Goal: Task Accomplishment & Management: Manage account settings

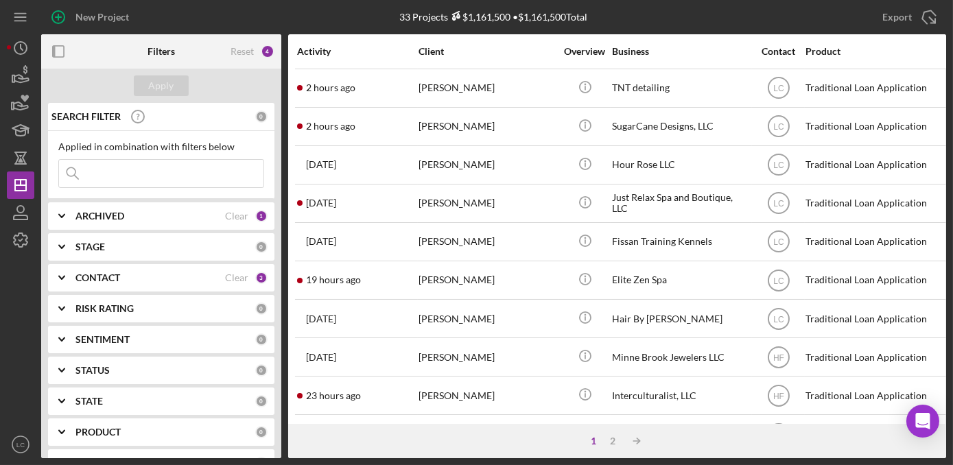
click at [80, 275] on b "CONTACT" at bounding box center [97, 277] width 45 height 11
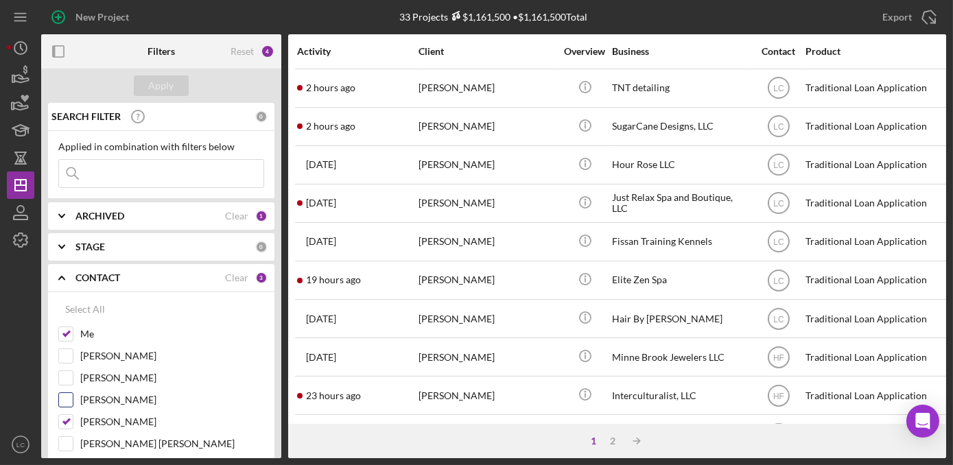
click at [62, 411] on div "[PERSON_NAME]" at bounding box center [161, 403] width 206 height 22
click at [62, 422] on input "[PERSON_NAME]" at bounding box center [66, 422] width 14 height 14
checkbox input "false"
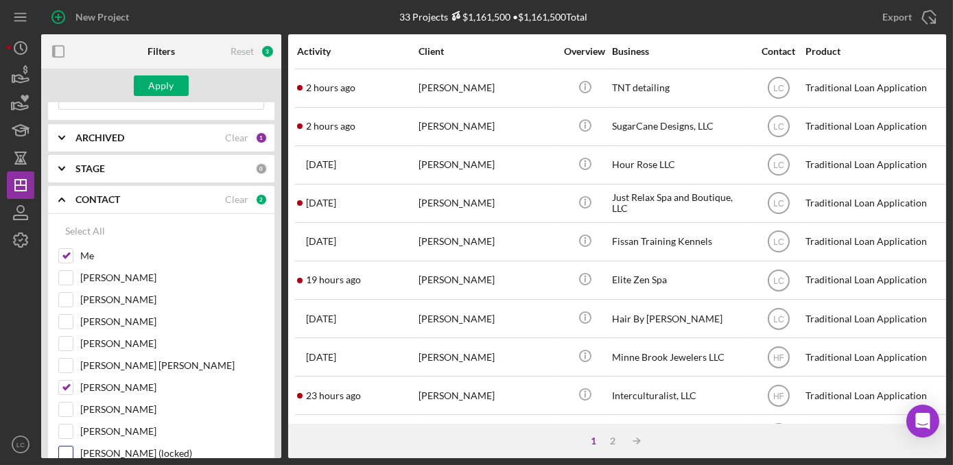
scroll to position [124, 0]
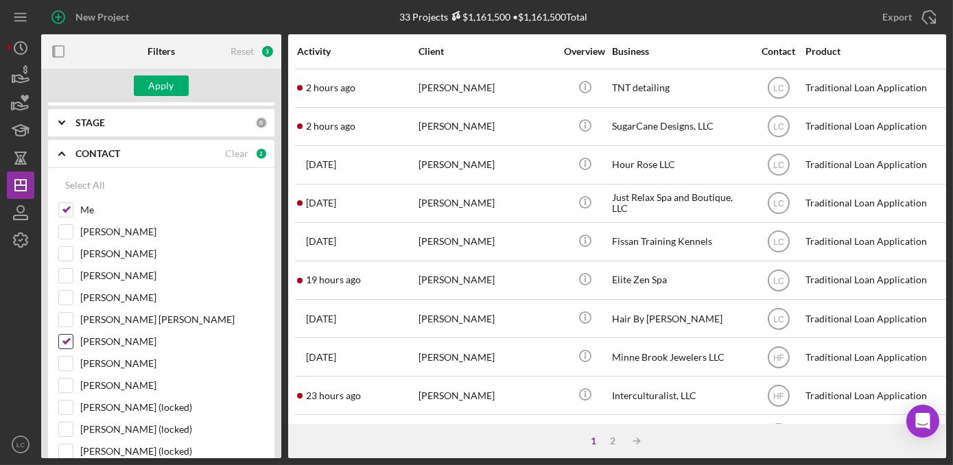
click at [62, 341] on input "[PERSON_NAME]" at bounding box center [66, 342] width 14 height 14
checkbox input "false"
click at [158, 88] on div "Apply" at bounding box center [161, 85] width 25 height 21
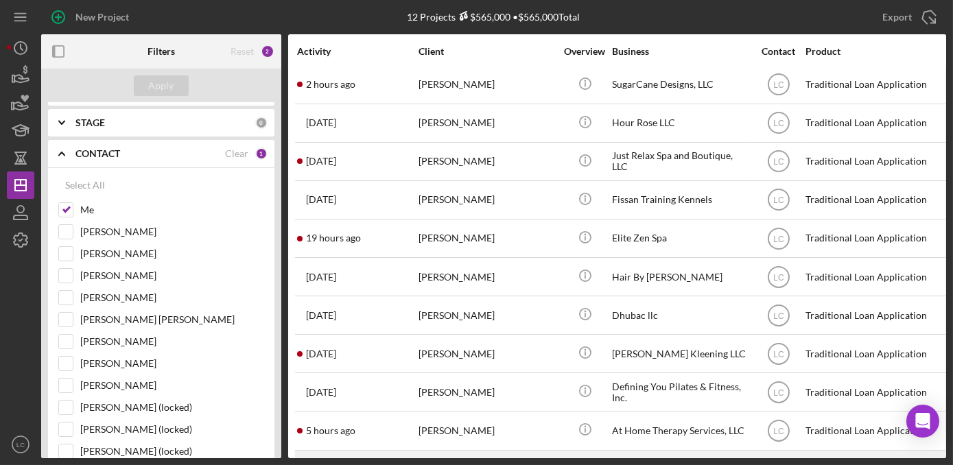
scroll to position [85, 0]
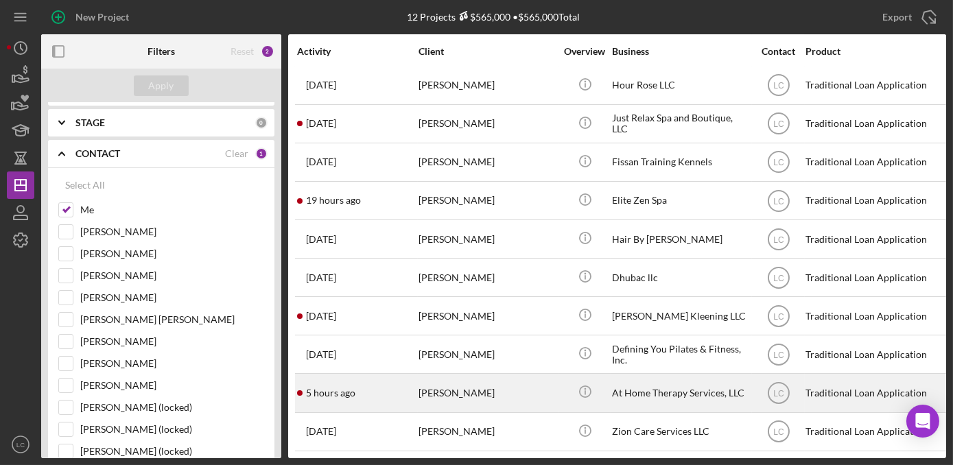
click at [463, 387] on div "[PERSON_NAME]" at bounding box center [486, 392] width 137 height 36
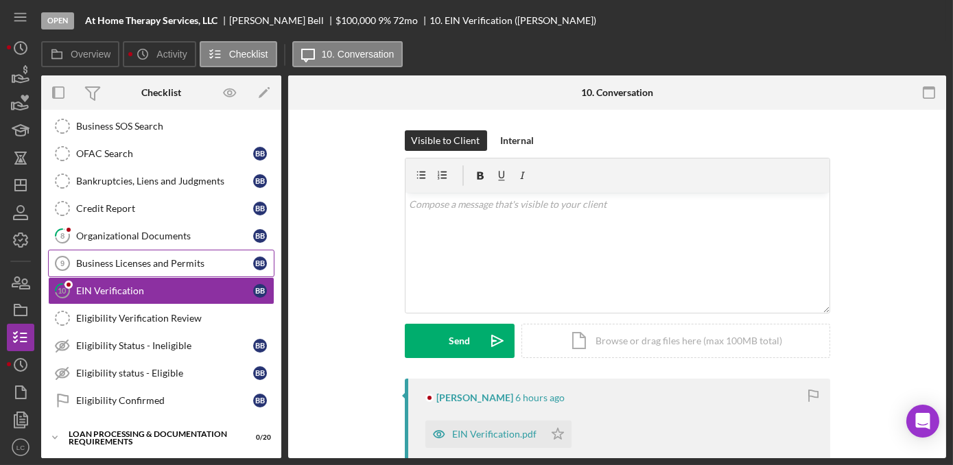
scroll to position [121, 0]
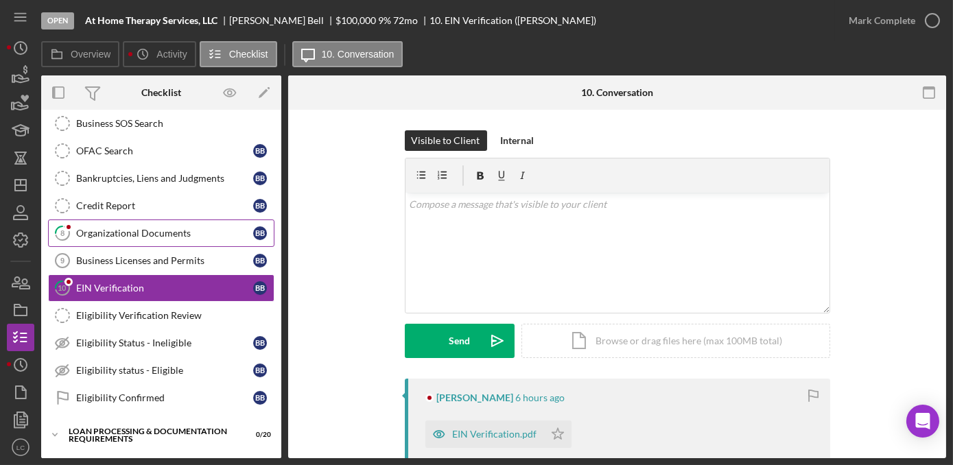
click at [83, 241] on link "8 Organizational Documents B B" at bounding box center [161, 232] width 226 height 27
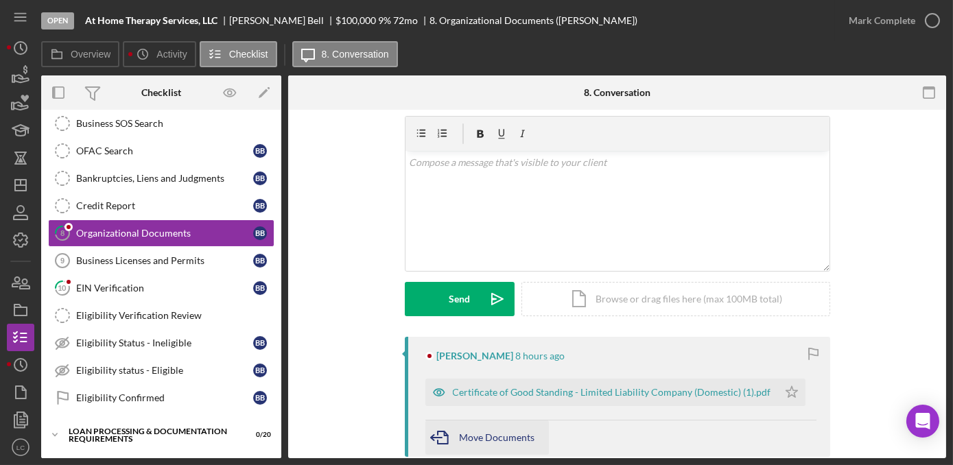
scroll to position [62, 0]
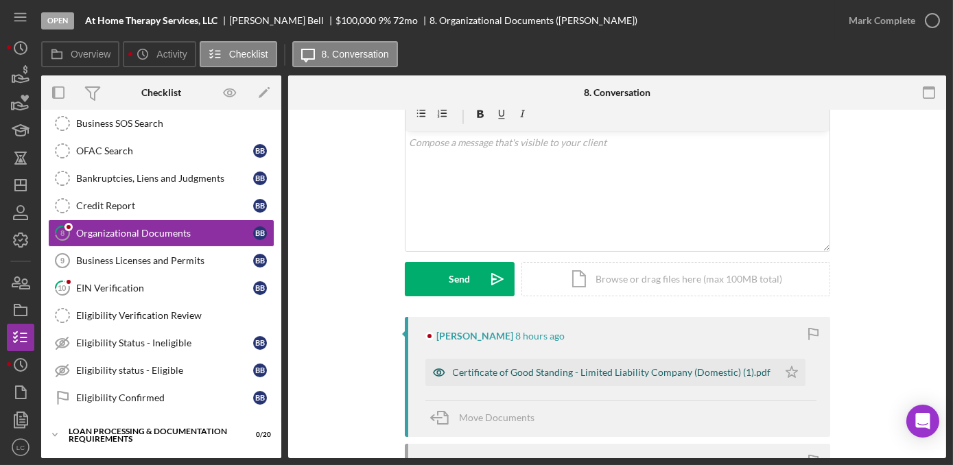
click at [519, 375] on div "Certificate of Good Standing - Limited Liability Company (Domestic) (1).pdf" at bounding box center [612, 372] width 318 height 11
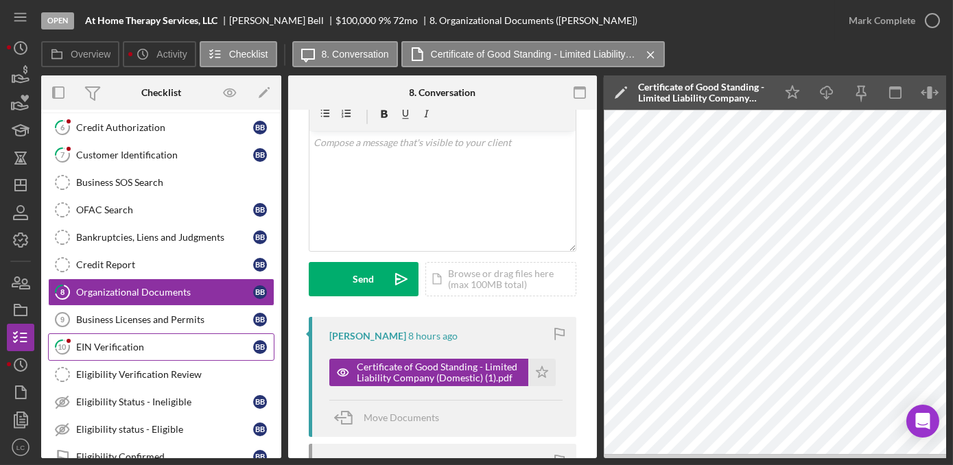
click at [108, 355] on link "10 EIN Verification B B" at bounding box center [161, 346] width 226 height 27
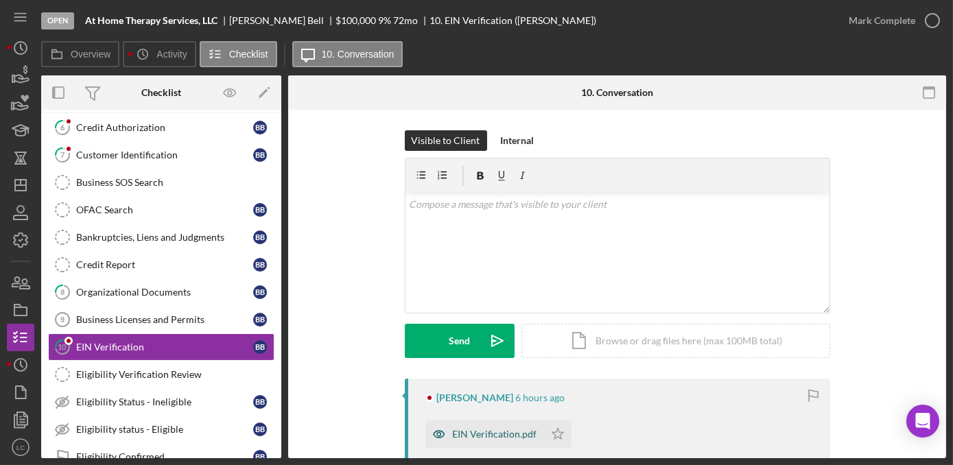
click at [477, 435] on div "EIN Verification.pdf" at bounding box center [495, 434] width 84 height 11
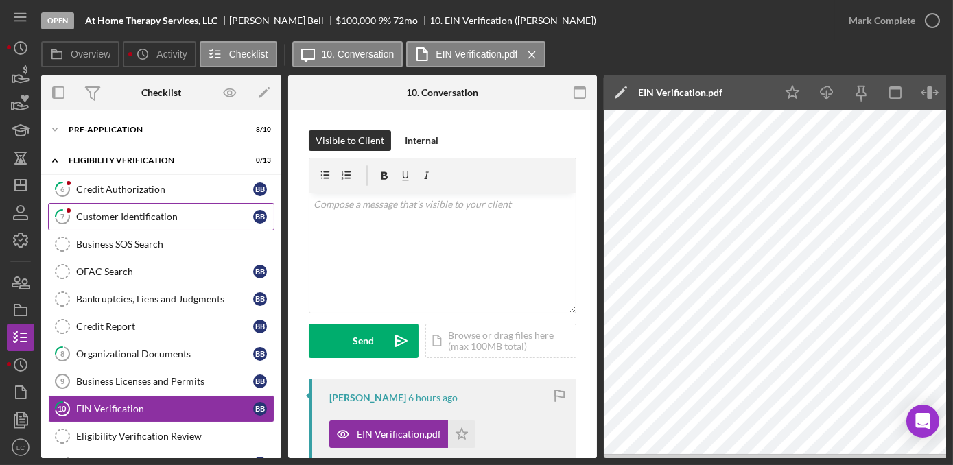
click at [124, 221] on div "Customer Identification" at bounding box center [164, 216] width 177 height 11
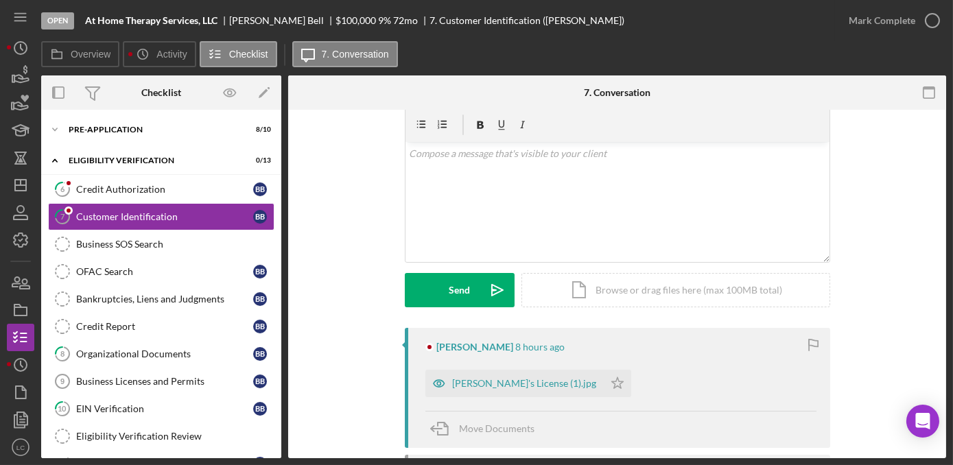
scroll to position [124, 0]
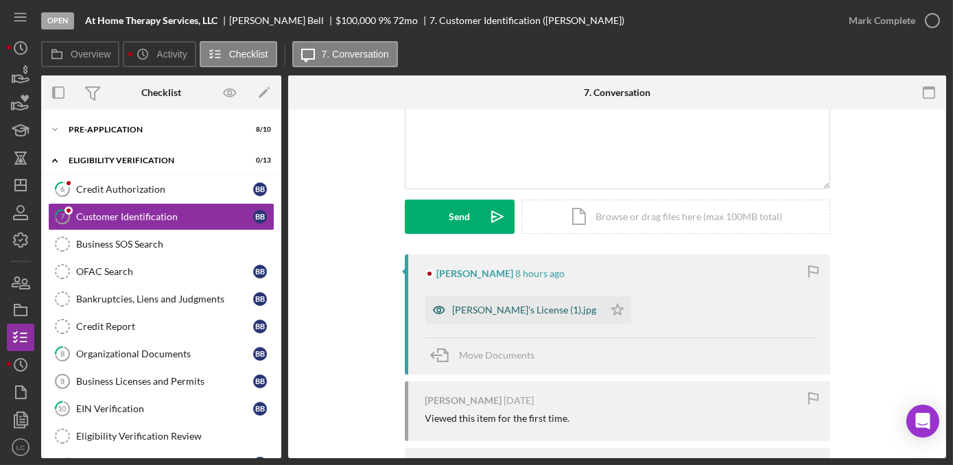
click at [479, 317] on div "[PERSON_NAME]'s License (1).jpg" at bounding box center [514, 309] width 178 height 27
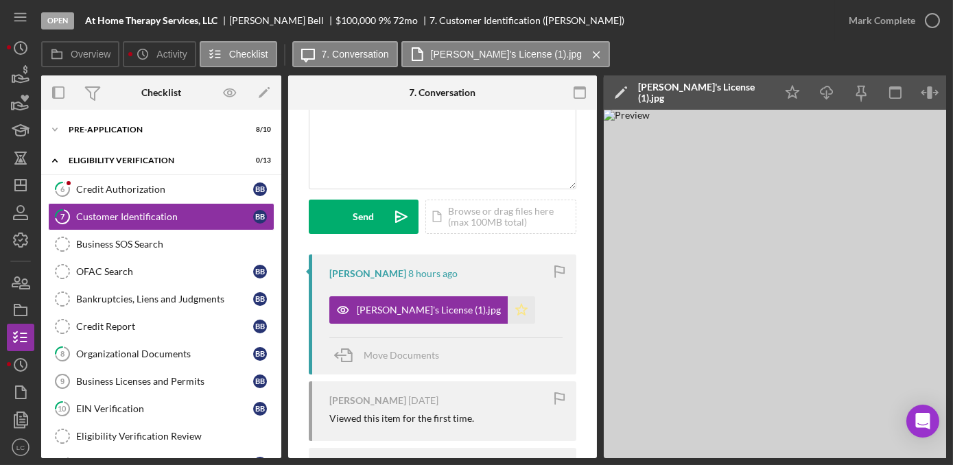
click at [507, 308] on icon "Icon/Star" at bounding box center [520, 309] width 27 height 27
click at [14, 278] on icon "button" at bounding box center [20, 282] width 34 height 34
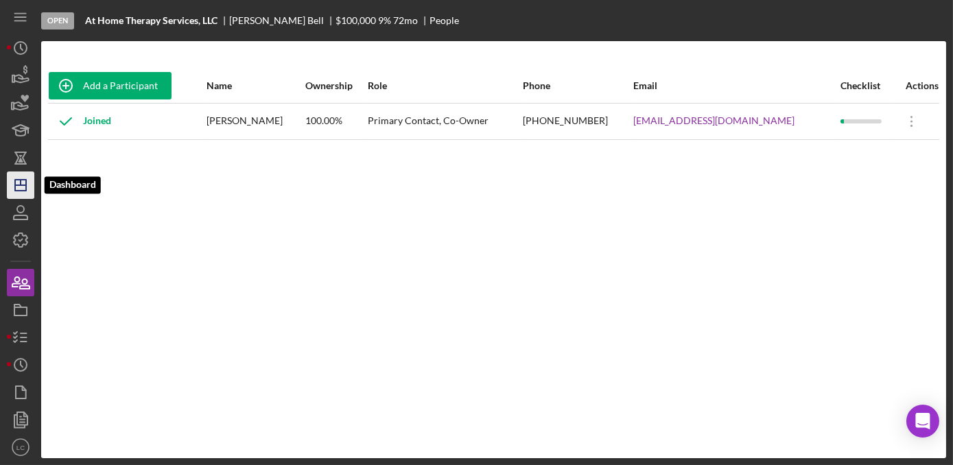
click at [17, 190] on polygon "button" at bounding box center [20, 185] width 11 height 11
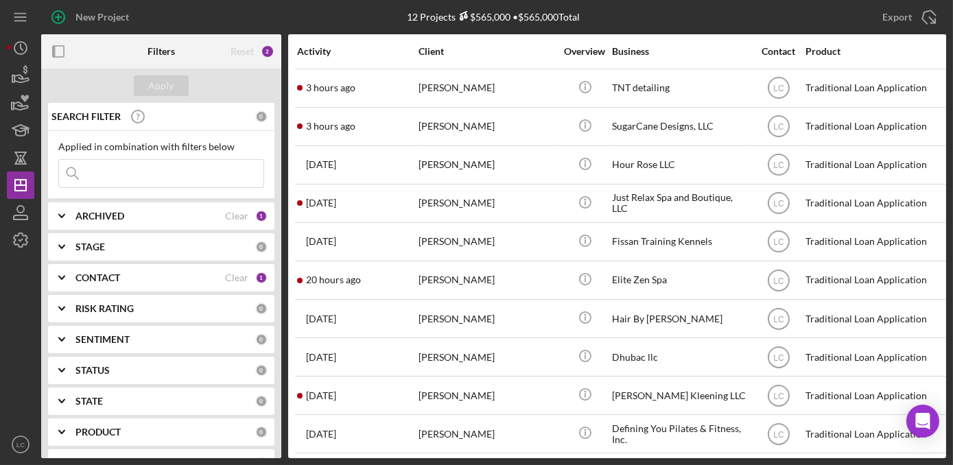
click at [127, 251] on div "STAGE" at bounding box center [165, 246] width 180 height 11
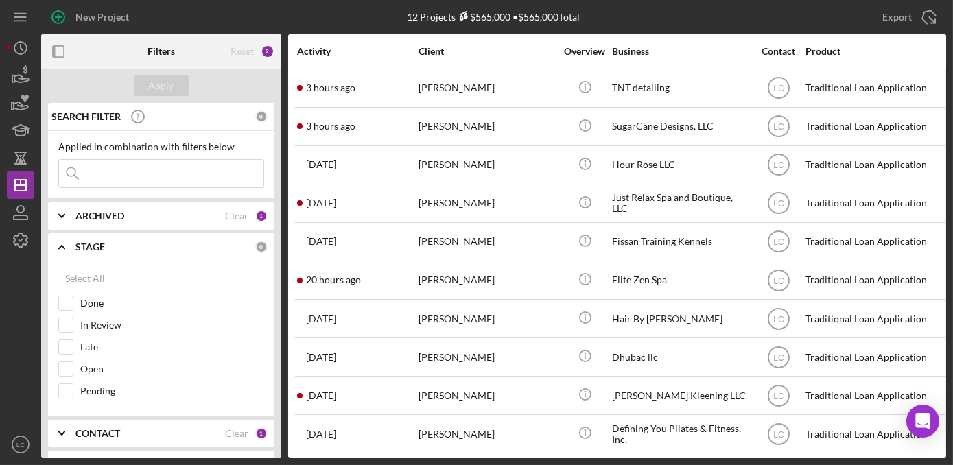
click at [75, 254] on icon "Icon/Expander" at bounding box center [62, 247] width 34 height 34
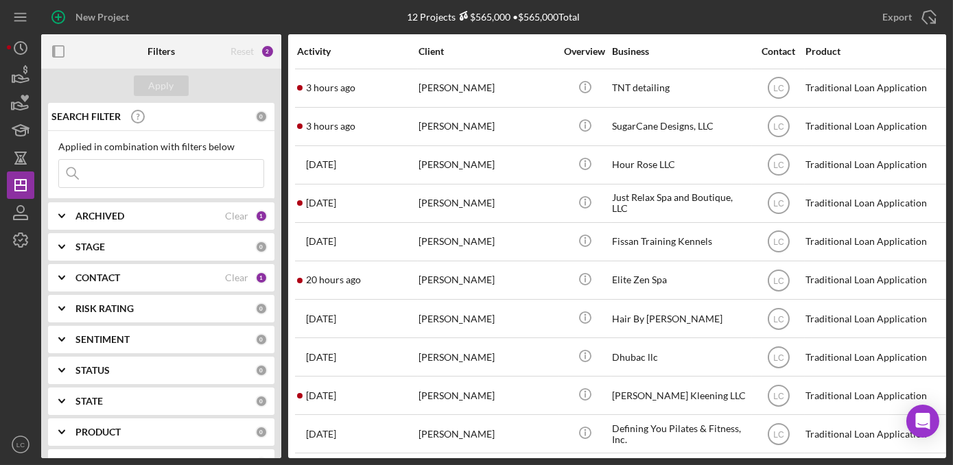
click at [78, 287] on div "CONTACT Clear 1" at bounding box center [171, 277] width 192 height 27
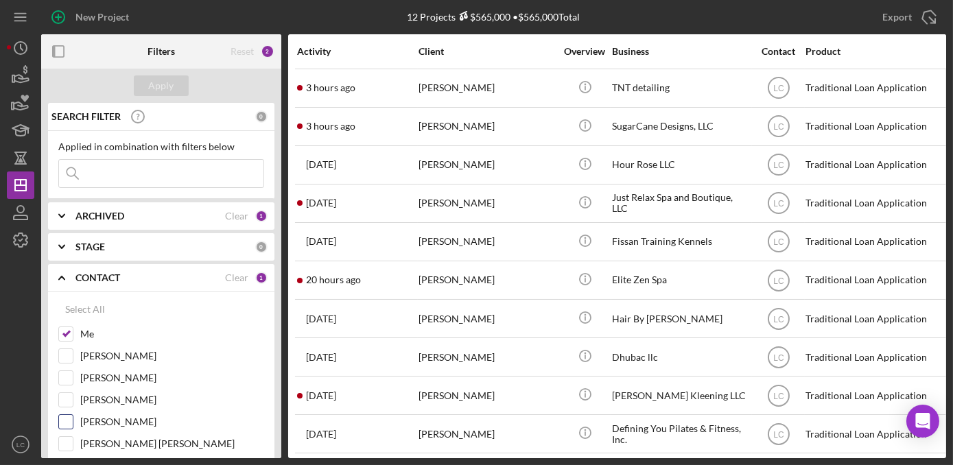
scroll to position [62, 0]
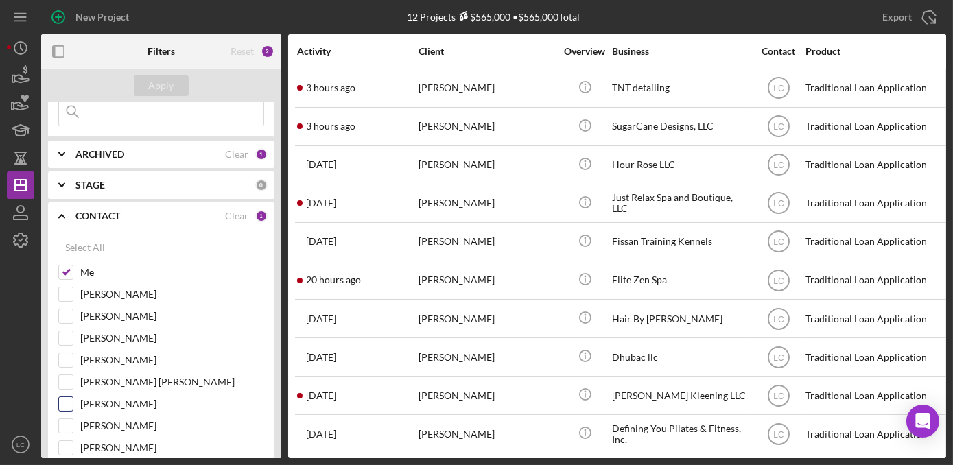
click at [61, 403] on input "[PERSON_NAME]" at bounding box center [66, 404] width 14 height 14
checkbox input "true"
click at [165, 94] on div "Apply" at bounding box center [161, 85] width 25 height 21
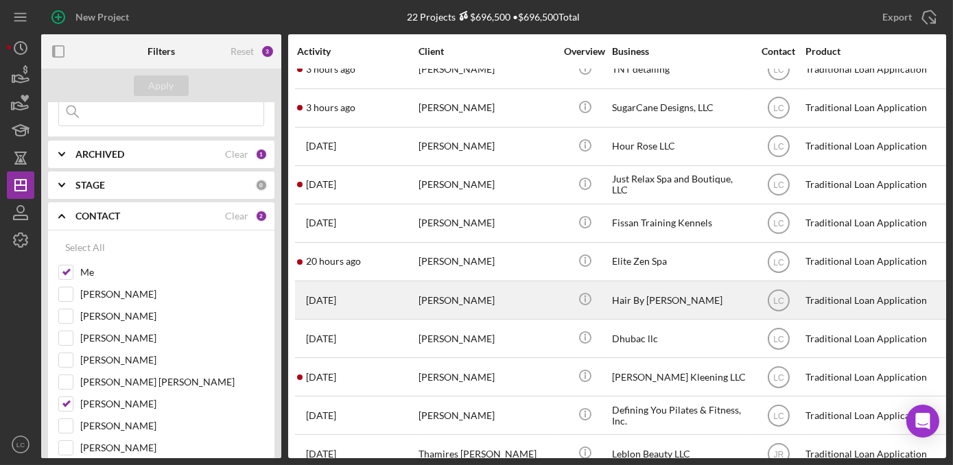
scroll to position [0, 0]
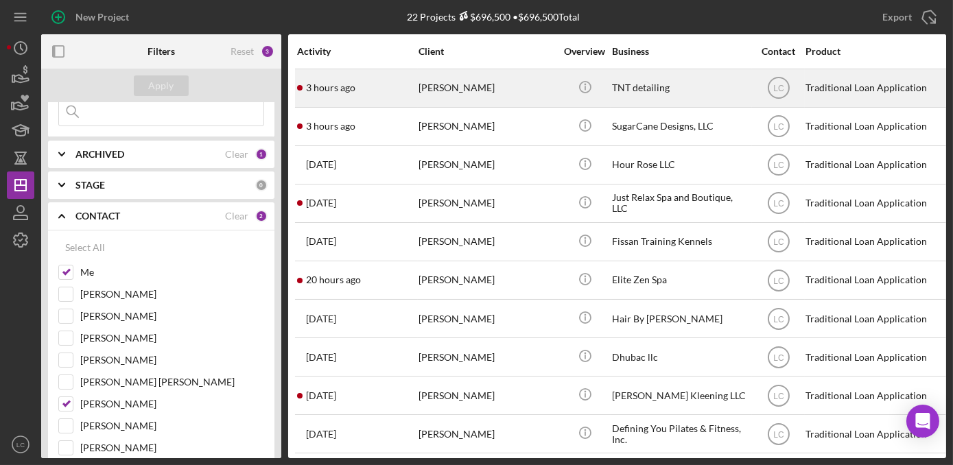
click at [497, 91] on div "[PERSON_NAME]" at bounding box center [486, 88] width 137 height 36
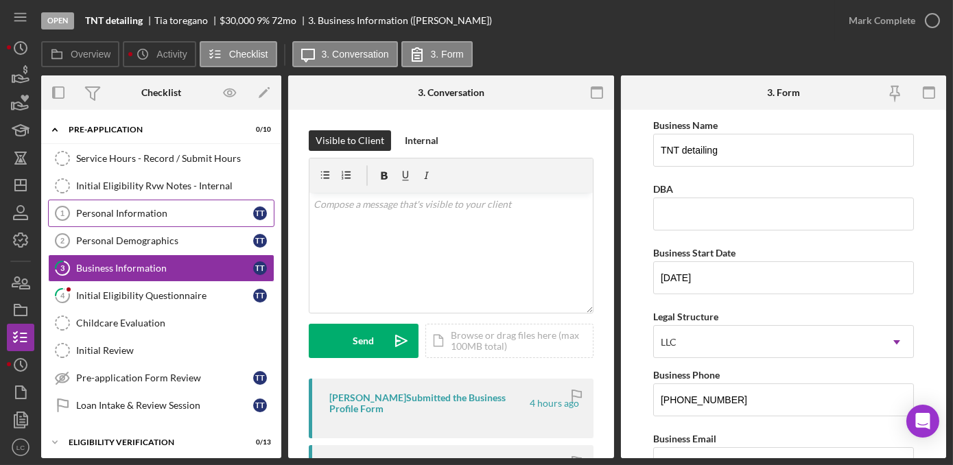
click at [139, 212] on div "Personal Information" at bounding box center [164, 213] width 177 height 11
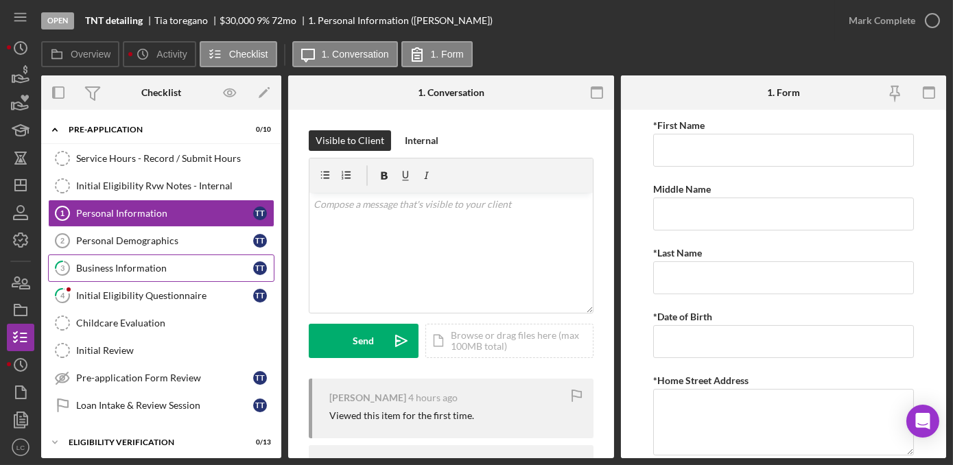
click at [139, 267] on div "Business Information" at bounding box center [164, 268] width 177 height 11
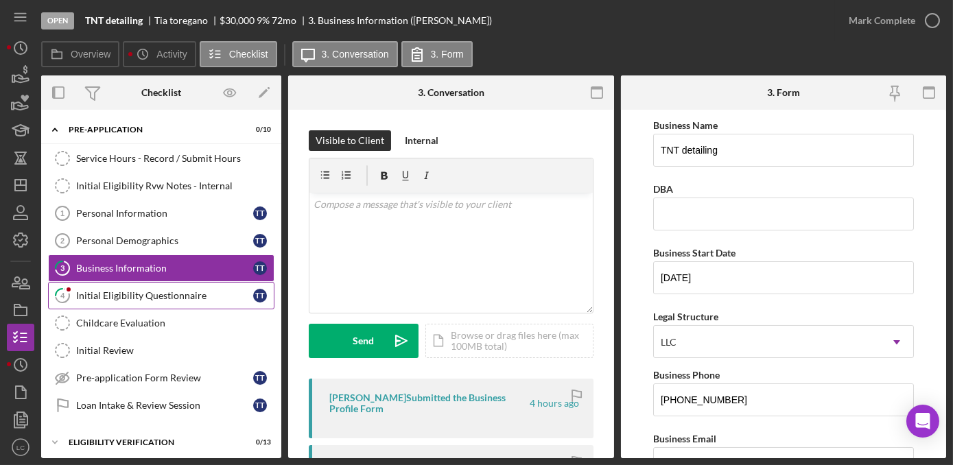
click at [110, 300] on link "4 Initial Eligibility Questionnaire T t" at bounding box center [161, 295] width 226 height 27
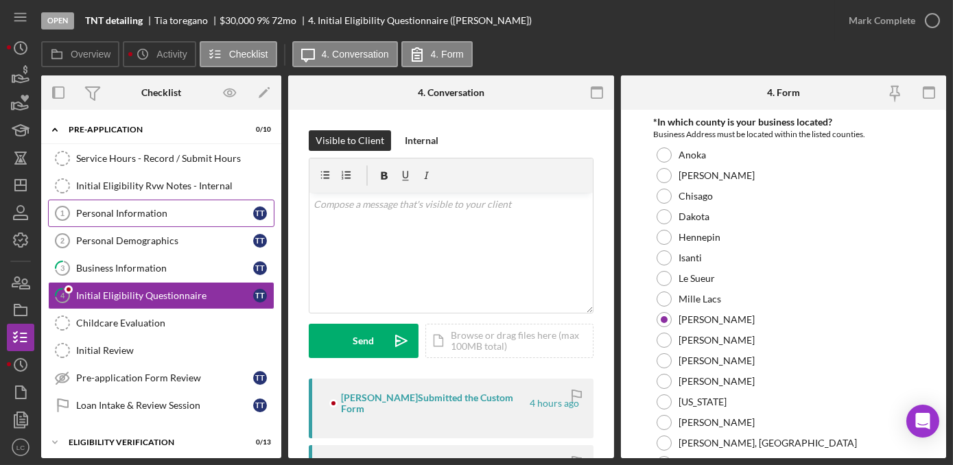
click at [97, 208] on div "Personal Information" at bounding box center [164, 213] width 177 height 11
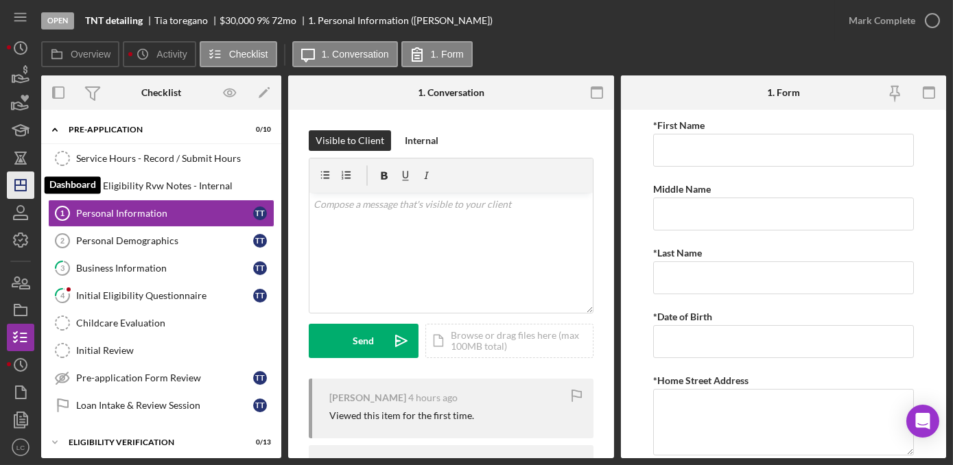
click at [18, 178] on icon "Icon/Dashboard" at bounding box center [20, 185] width 34 height 34
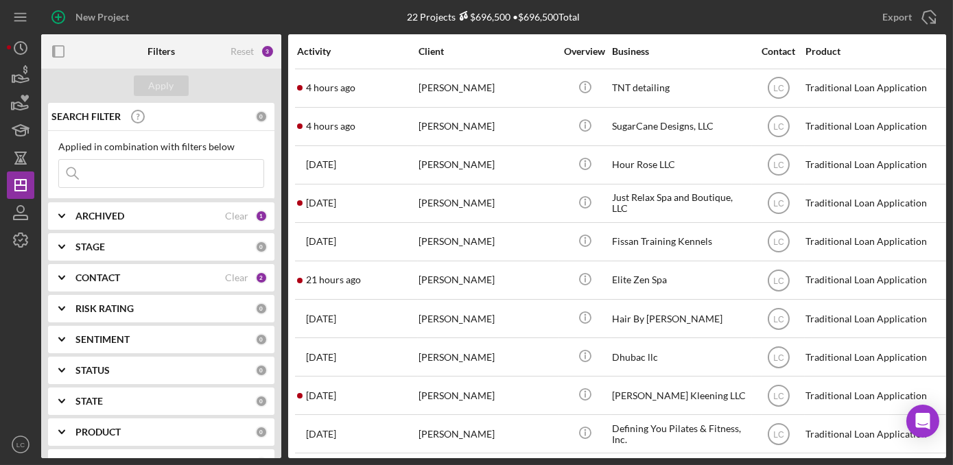
click at [62, 275] on icon "Icon/Expander" at bounding box center [62, 278] width 34 height 34
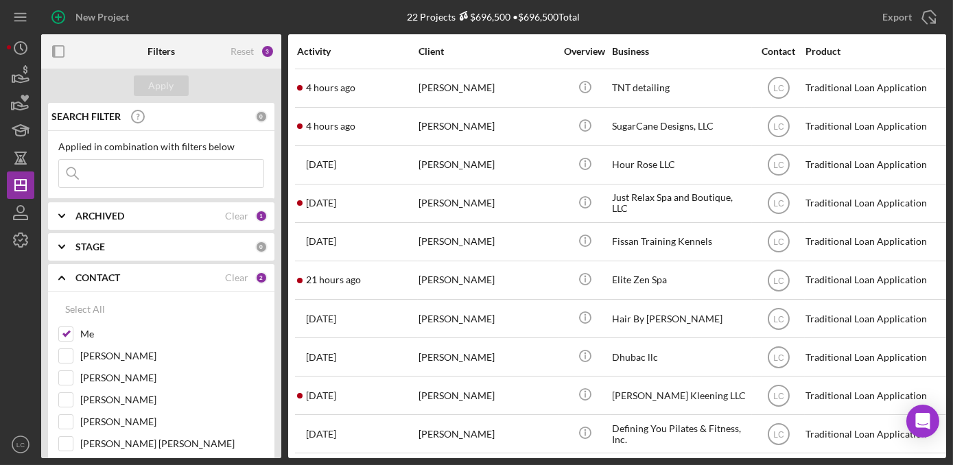
click at [62, 276] on polyline at bounding box center [61, 277] width 5 height 3
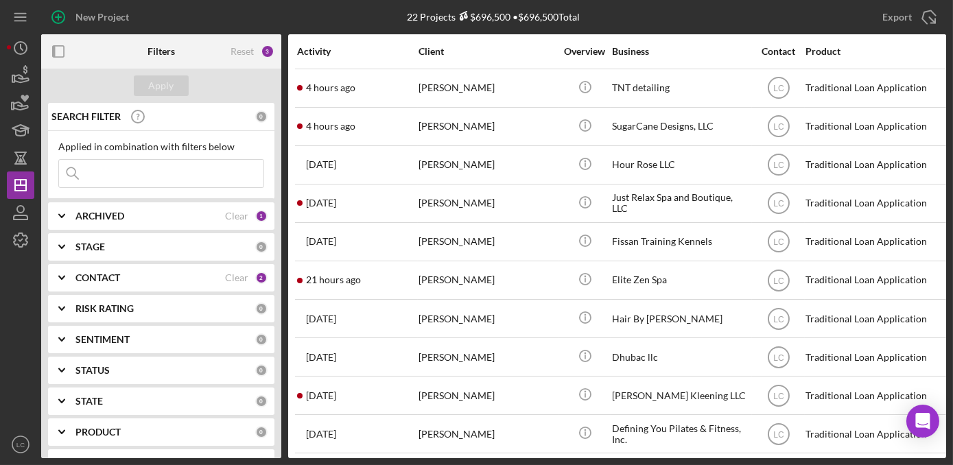
click at [56, 277] on icon "Icon/Expander" at bounding box center [62, 278] width 34 height 34
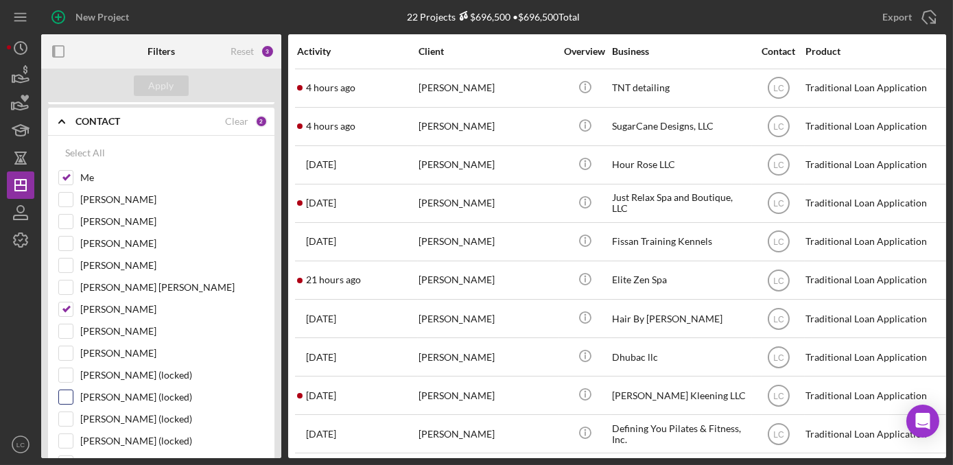
scroll to position [187, 0]
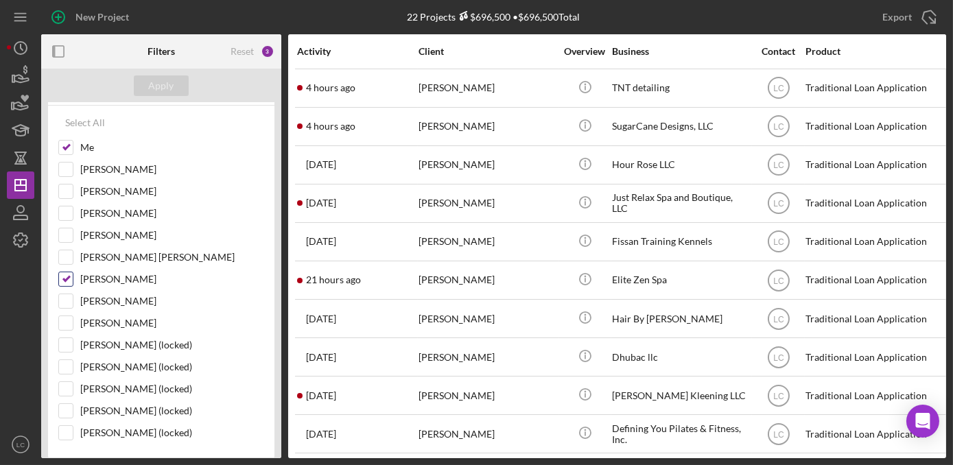
click at [63, 274] on input "[PERSON_NAME]" at bounding box center [66, 279] width 14 height 14
checkbox input "false"
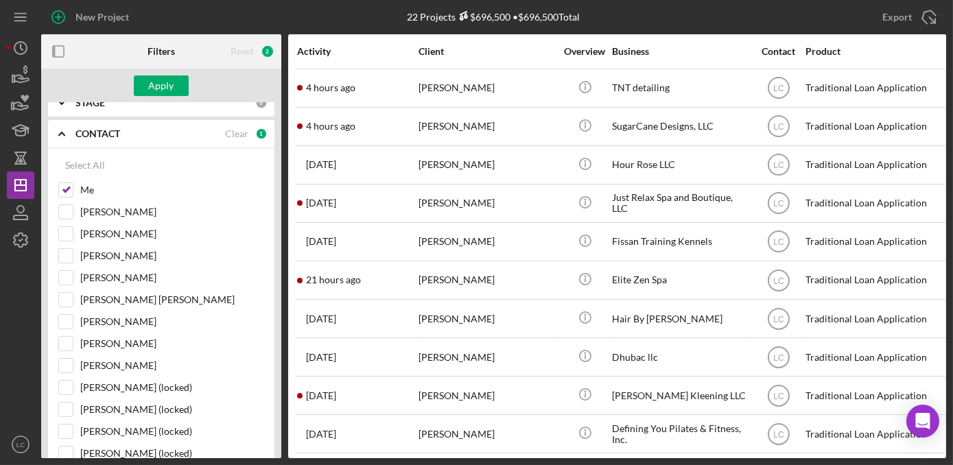
scroll to position [124, 0]
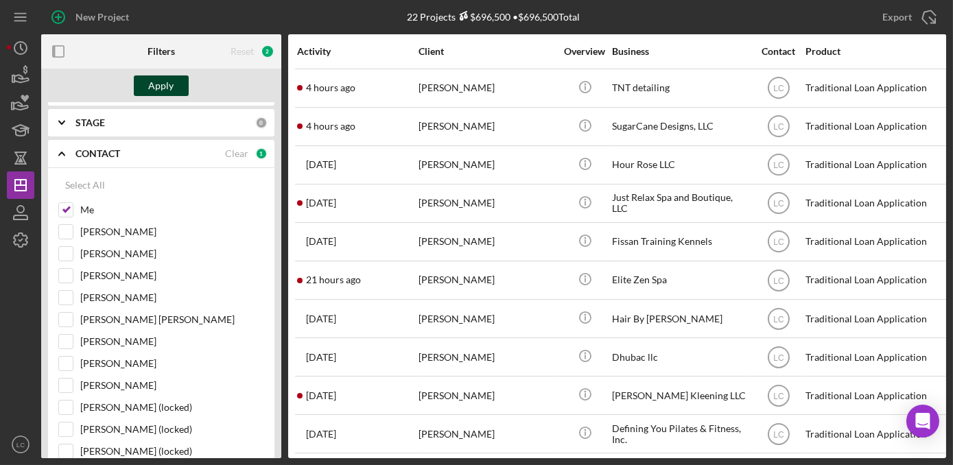
click at [152, 75] on div "Apply" at bounding box center [161, 85] width 25 height 21
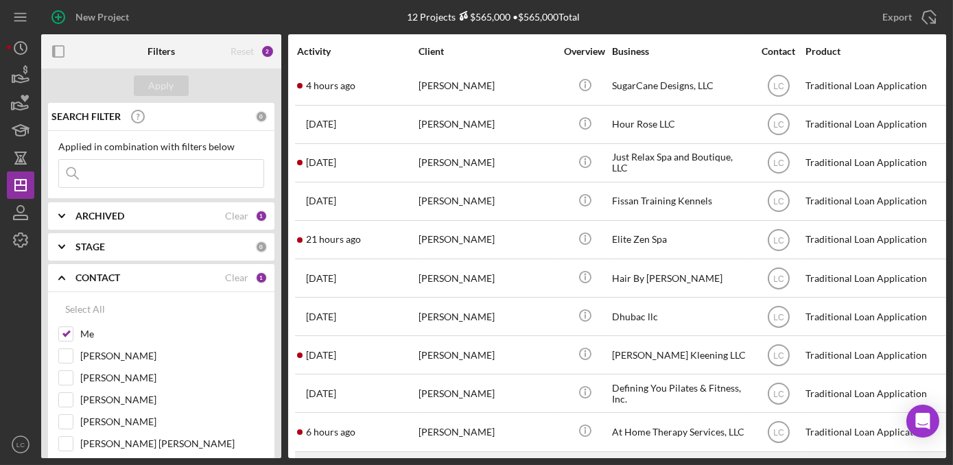
scroll to position [85, 0]
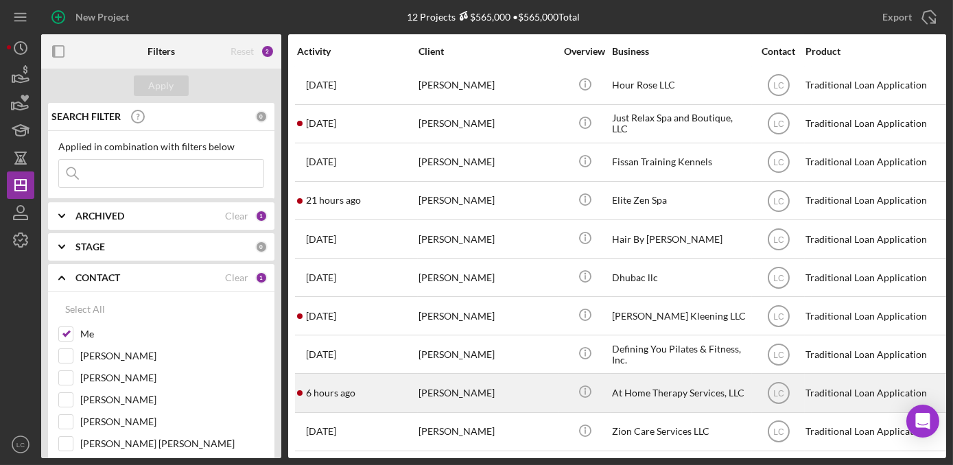
click at [392, 387] on div "6 hours ago [PERSON_NAME]" at bounding box center [357, 392] width 120 height 36
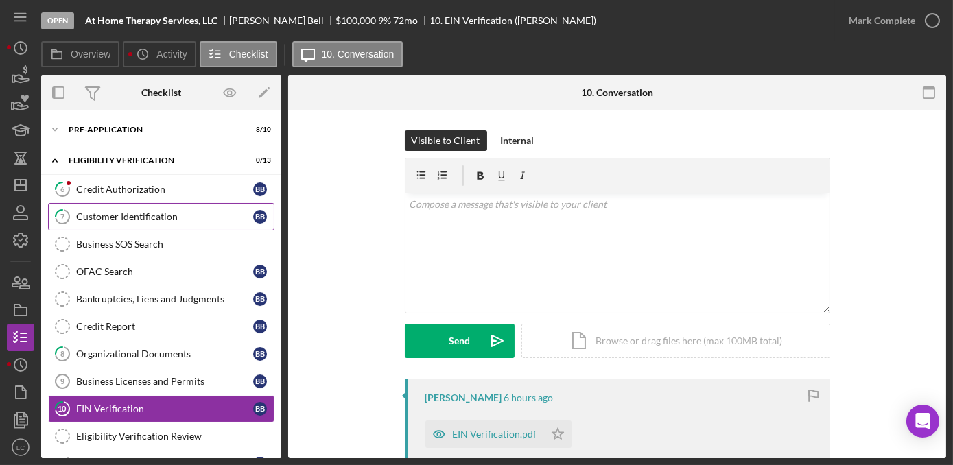
click at [94, 217] on div "Customer Identification" at bounding box center [164, 216] width 177 height 11
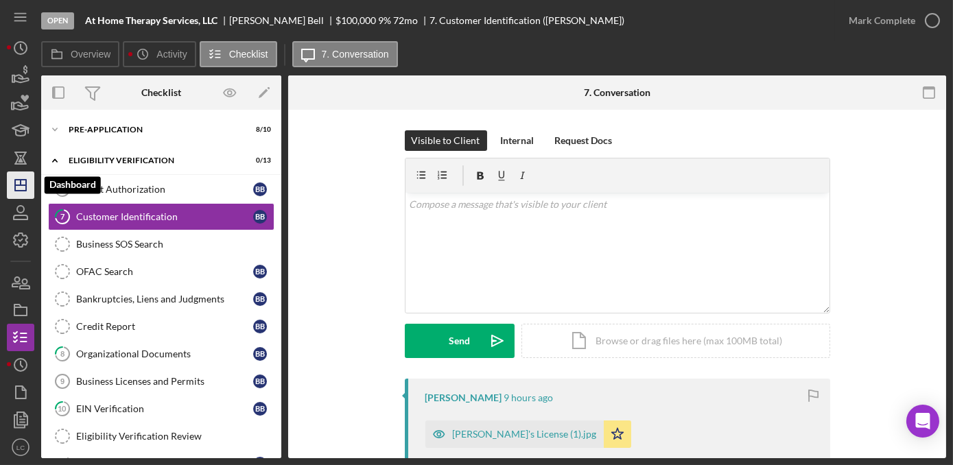
click at [23, 186] on icon "Icon/Dashboard" at bounding box center [20, 185] width 34 height 34
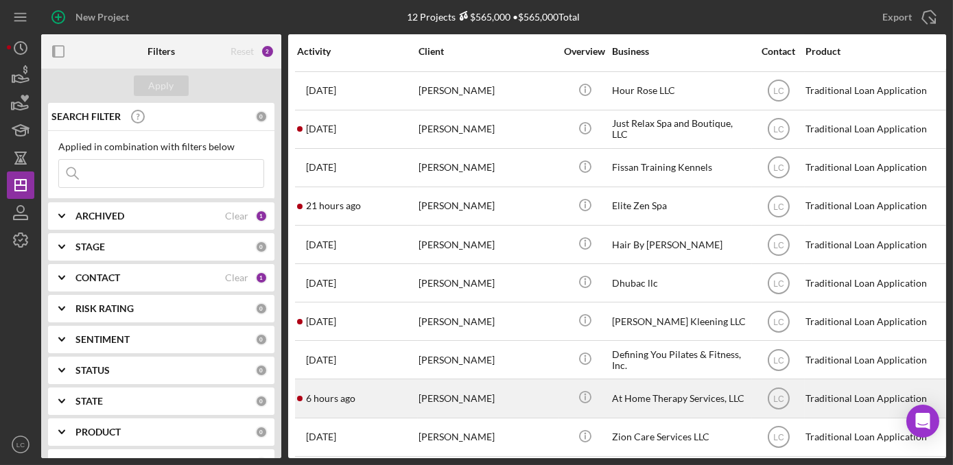
scroll to position [85, 0]
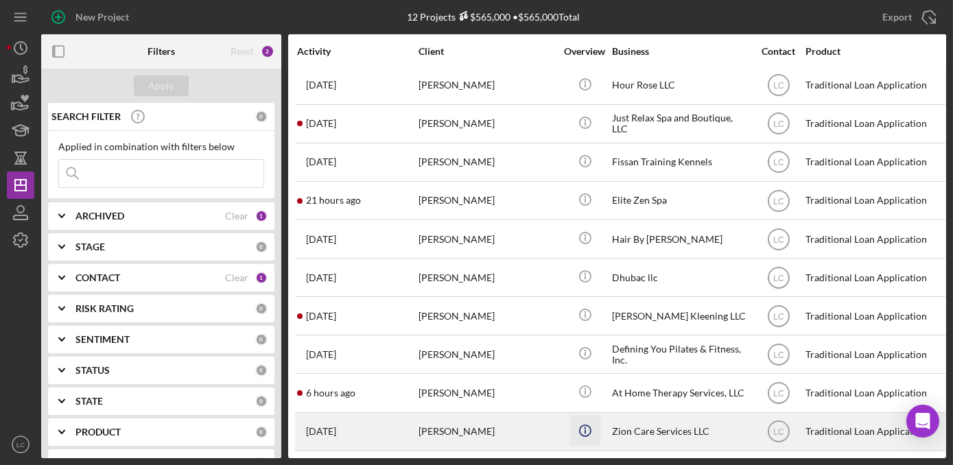
click at [574, 421] on icon "Icon/Info" at bounding box center [584, 430] width 31 height 31
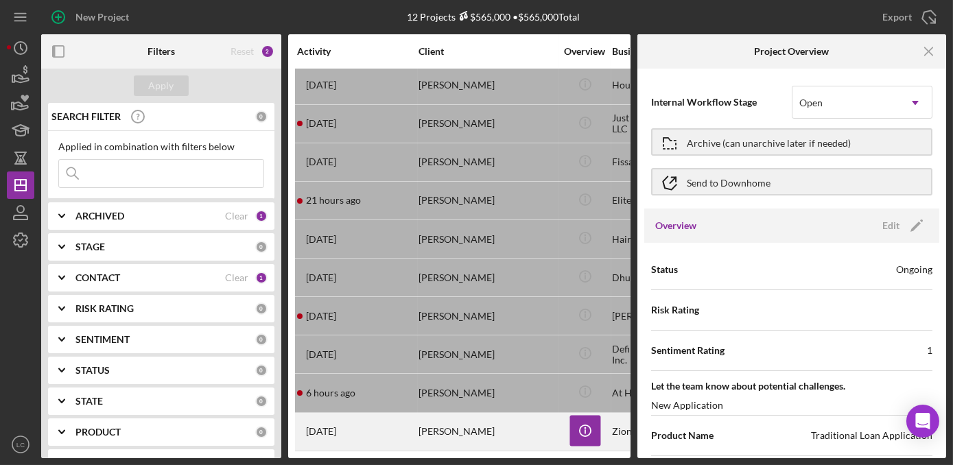
click at [502, 431] on div "[PERSON_NAME]" at bounding box center [486, 432] width 137 height 36
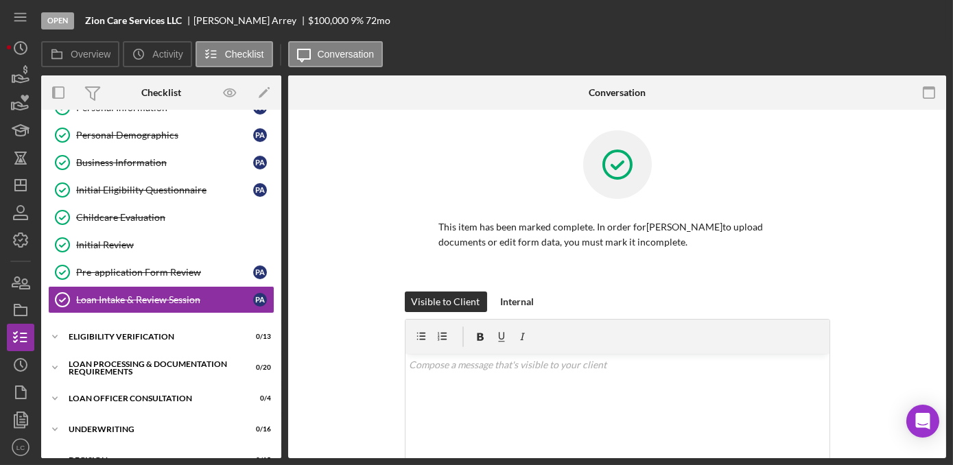
scroll to position [117, 0]
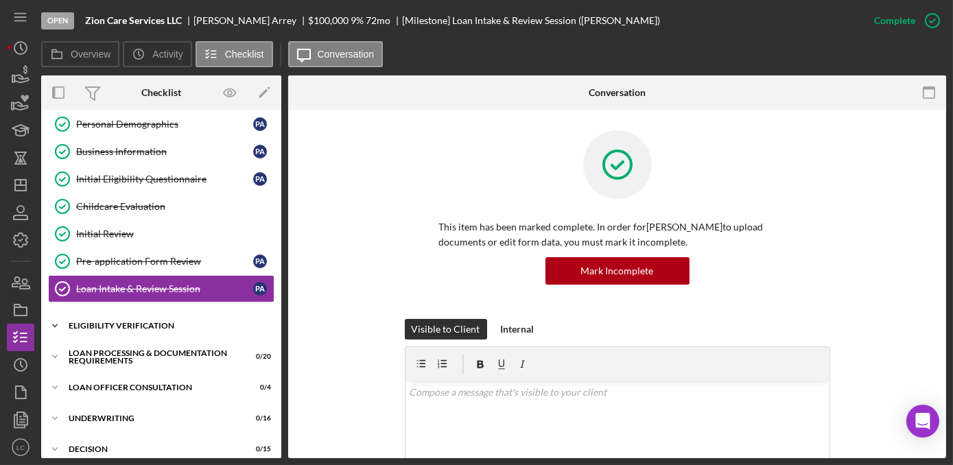
click at [51, 315] on icon "Icon/Expander" at bounding box center [54, 325] width 27 height 27
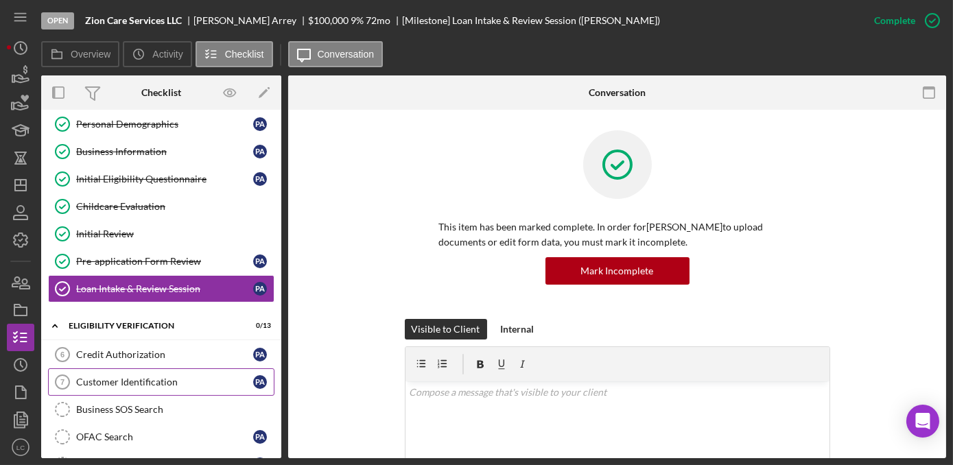
click at [115, 368] on link "Customer Identification 7 Customer Identification P A" at bounding box center [161, 381] width 226 height 27
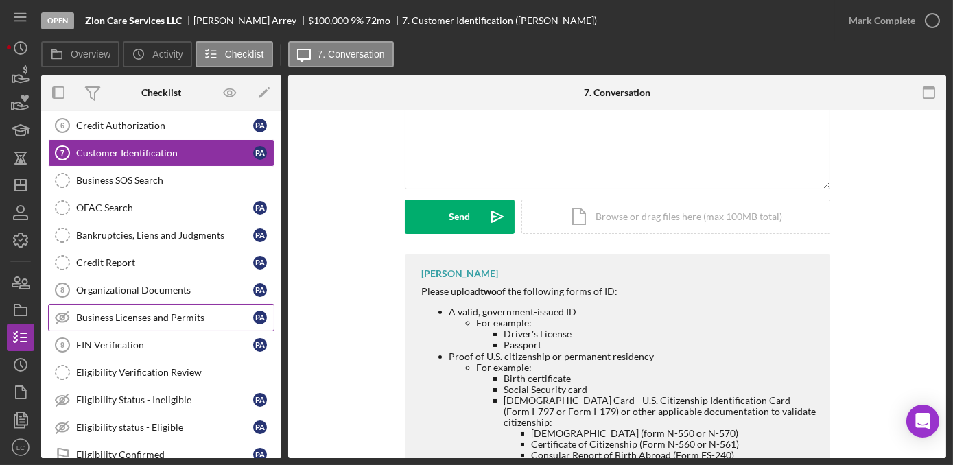
scroll to position [366, 0]
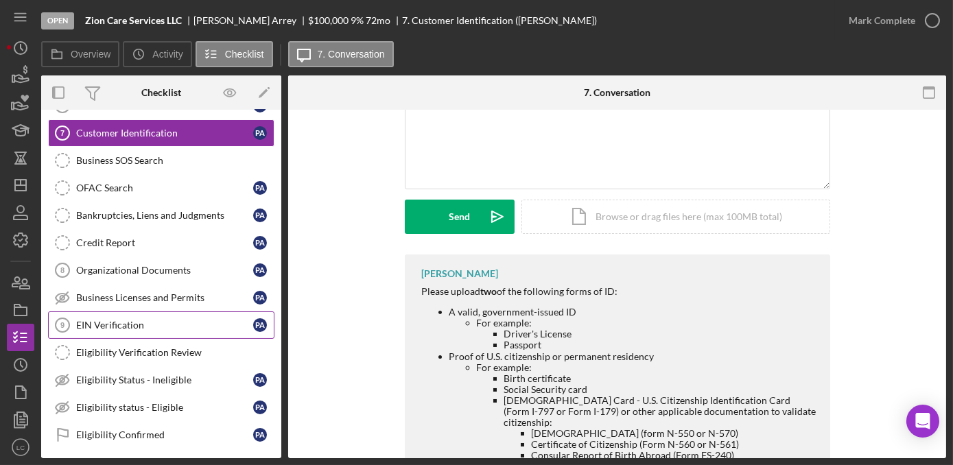
click at [187, 311] on link "EIN Verification 9 EIN Verification P A" at bounding box center [161, 324] width 226 height 27
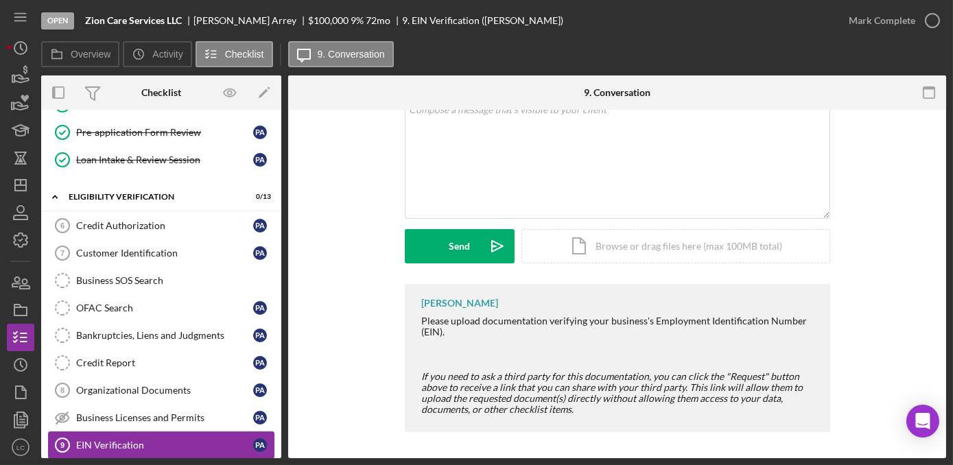
scroll to position [241, 0]
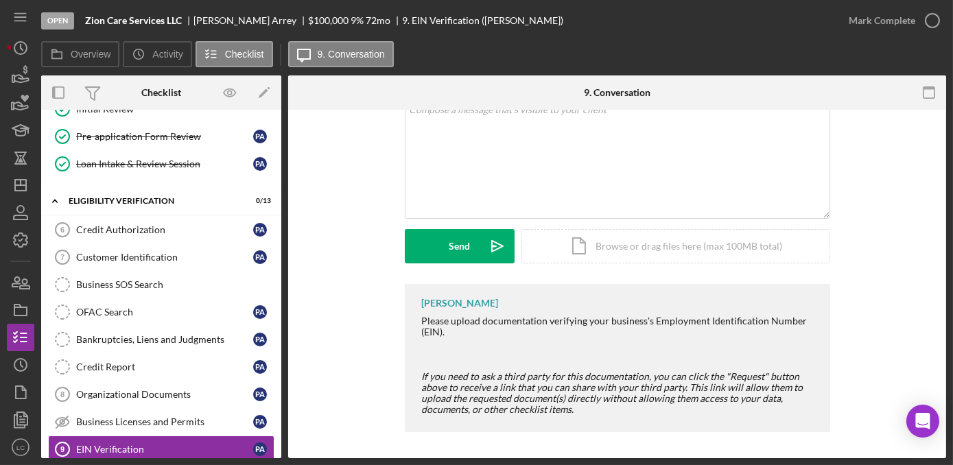
click at [3, 11] on div "Open Zion Care Services LLC [PERSON_NAME] $100,000 $100,000 9 % 72 mo 9. EIN Ve…" at bounding box center [476, 232] width 953 height 465
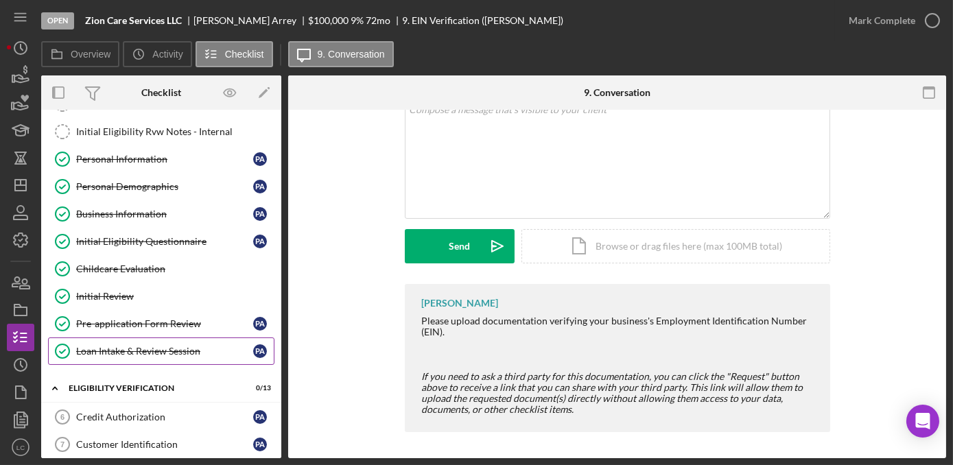
scroll to position [0, 0]
